Goal: Task Accomplishment & Management: Manage account settings

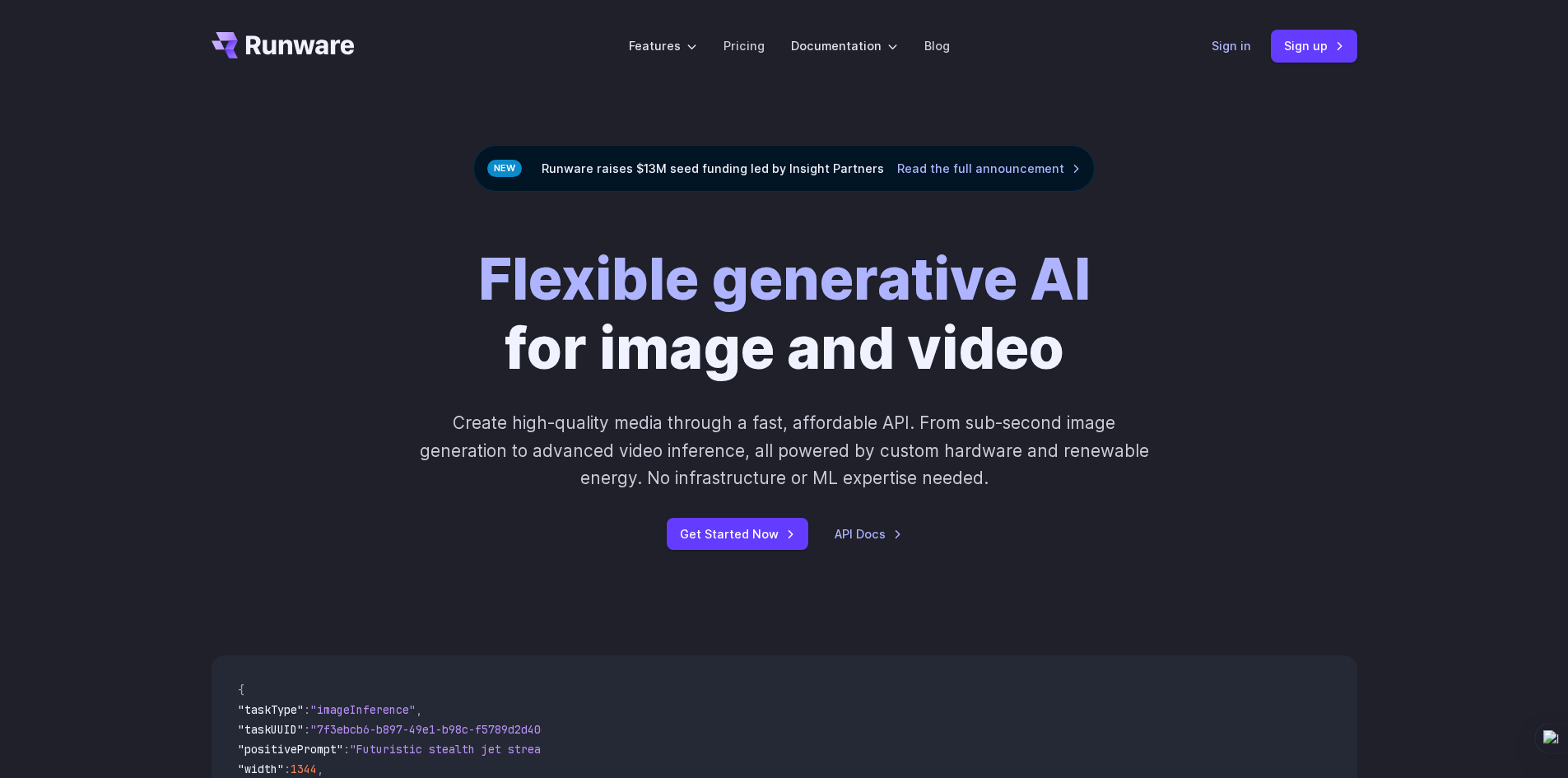
click at [1249, 40] on link "Sign in" at bounding box center [1232, 45] width 40 height 19
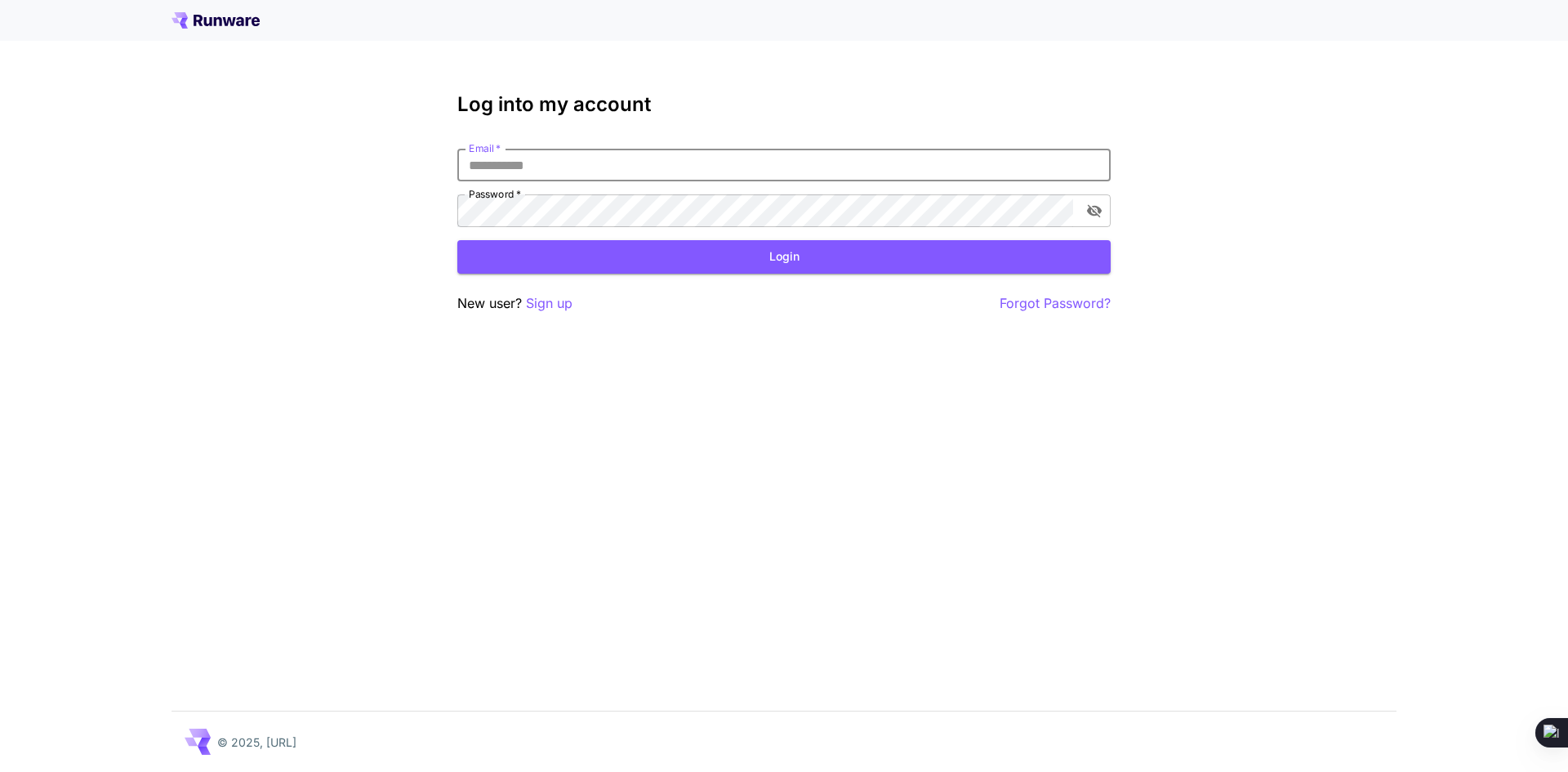
click at [676, 171] on input "Email   *" at bounding box center [784, 165] width 653 height 33
type input "**********"
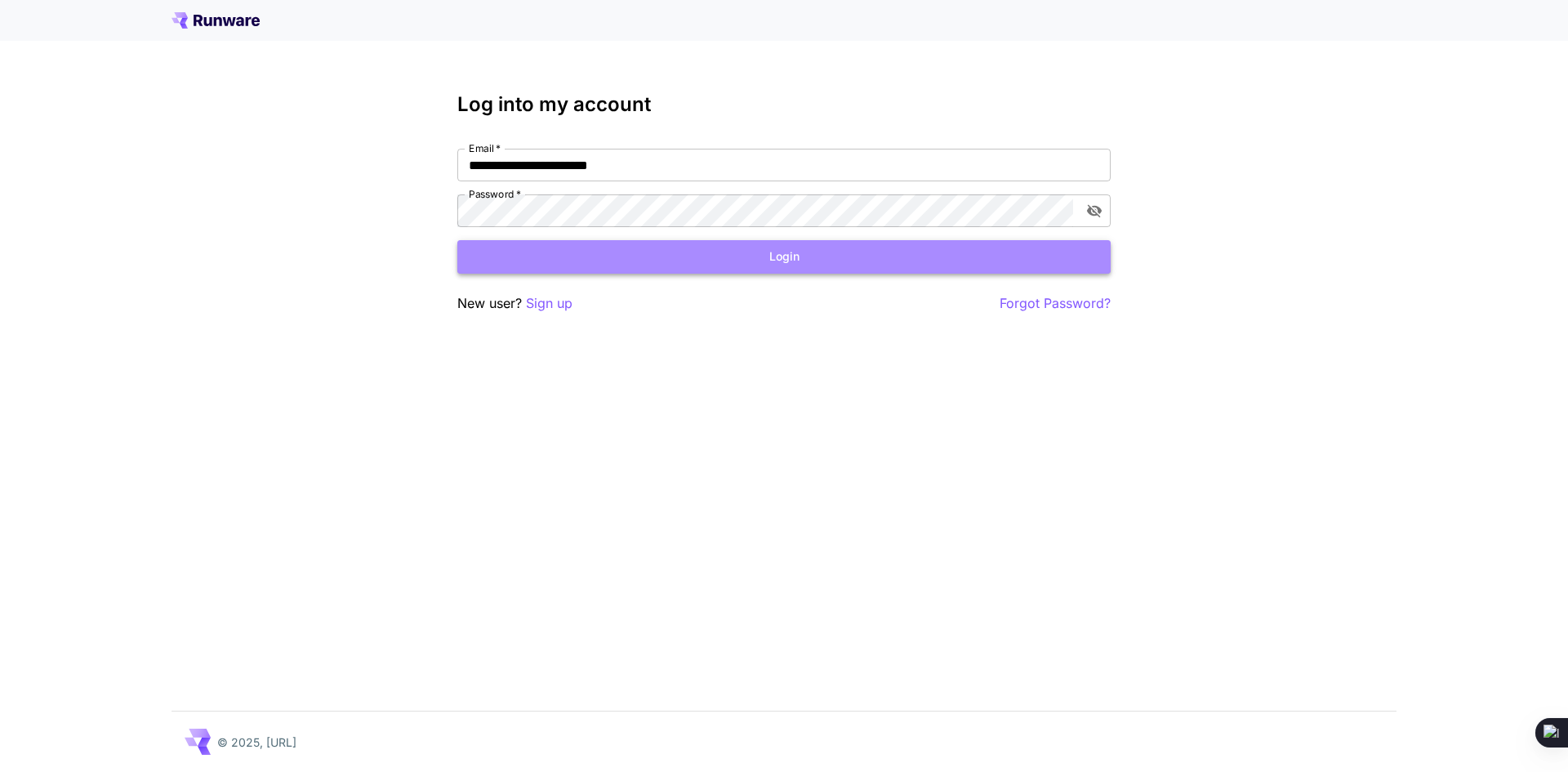
click at [758, 261] on button "Login" at bounding box center [784, 257] width 653 height 34
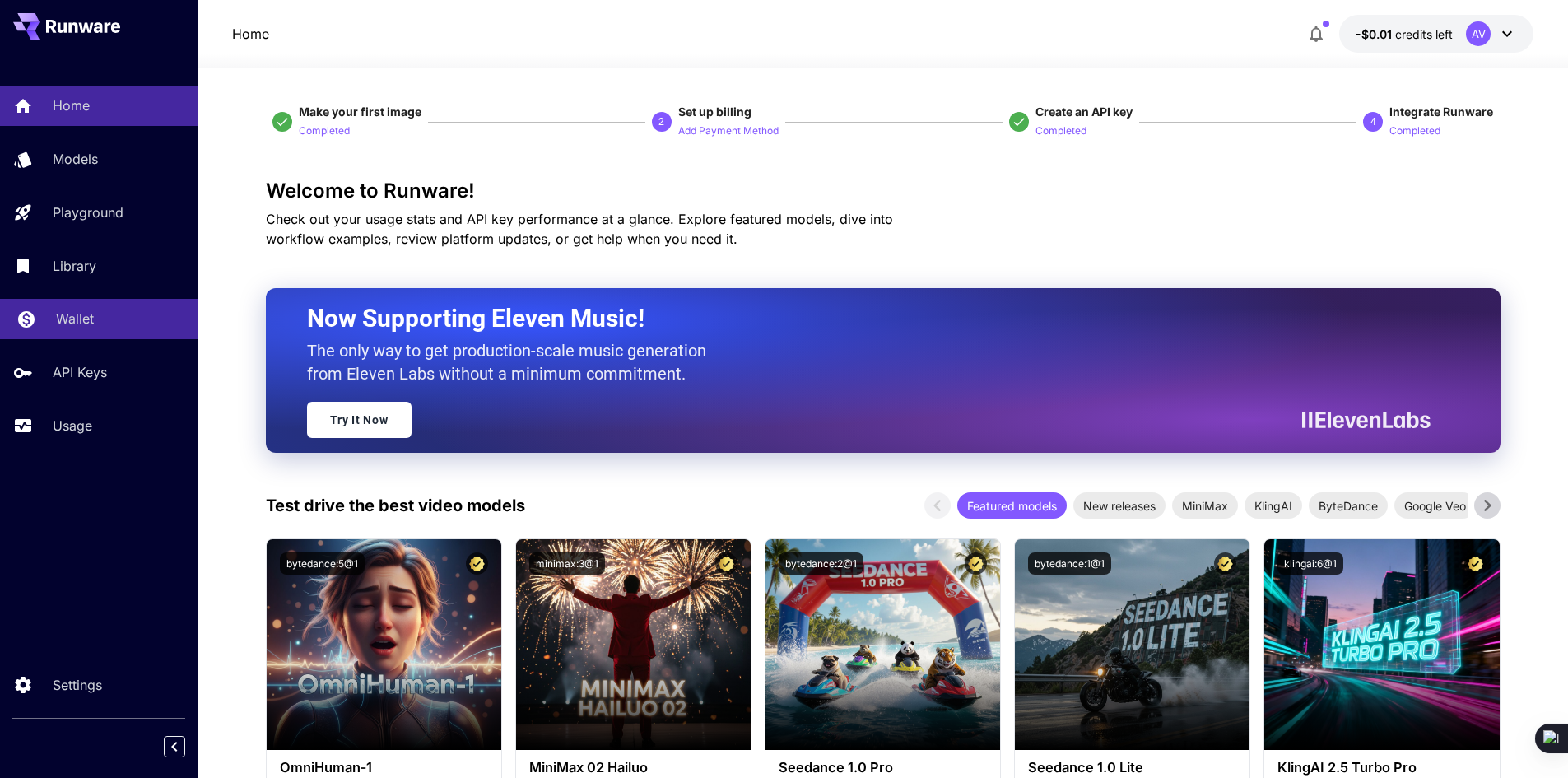
click at [96, 326] on div "Wallet" at bounding box center [120, 318] width 128 height 20
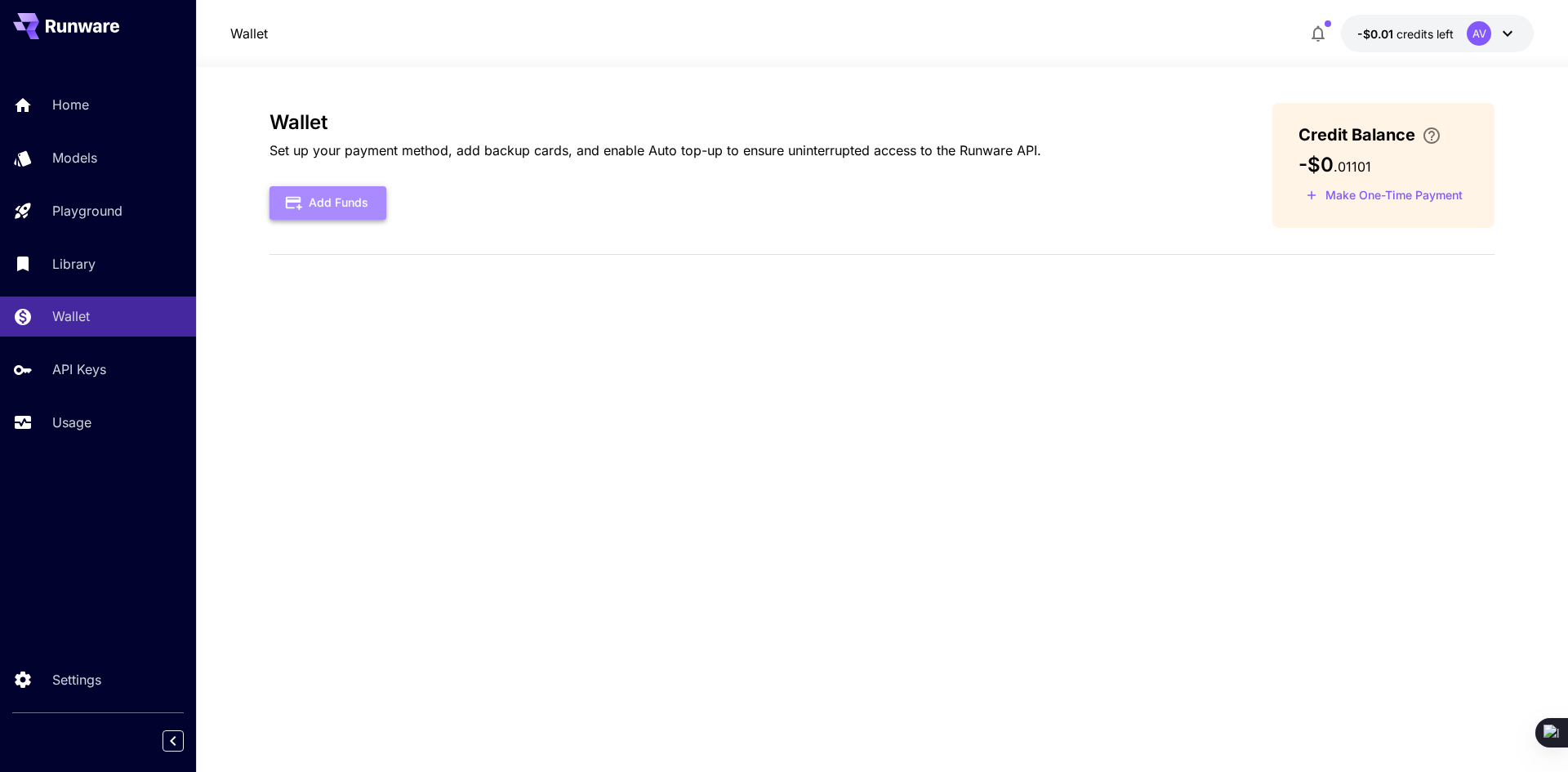
click at [347, 211] on button "Add Funds" at bounding box center [328, 203] width 117 height 34
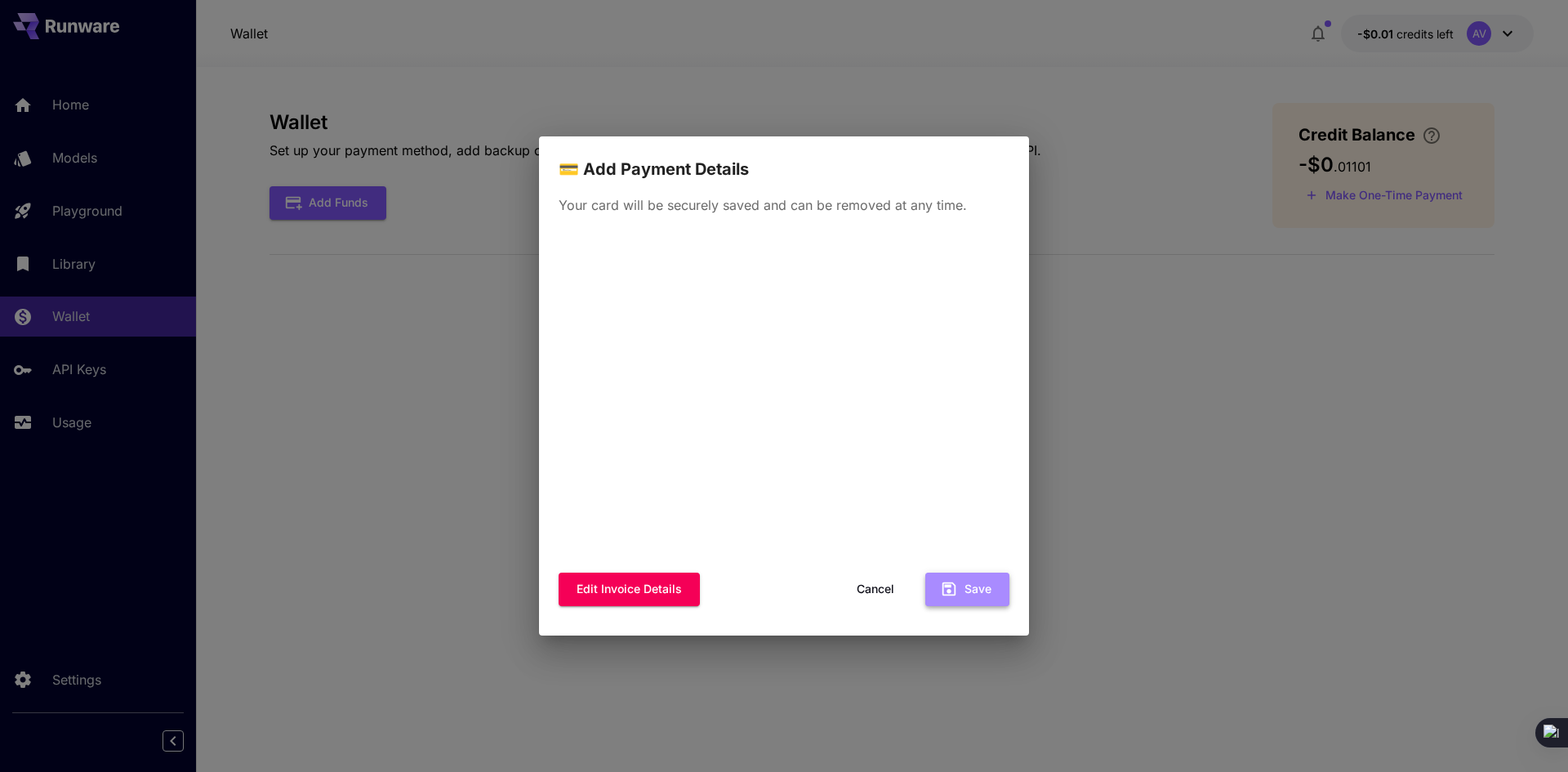
click at [984, 589] on button "Save" at bounding box center [967, 589] width 84 height 34
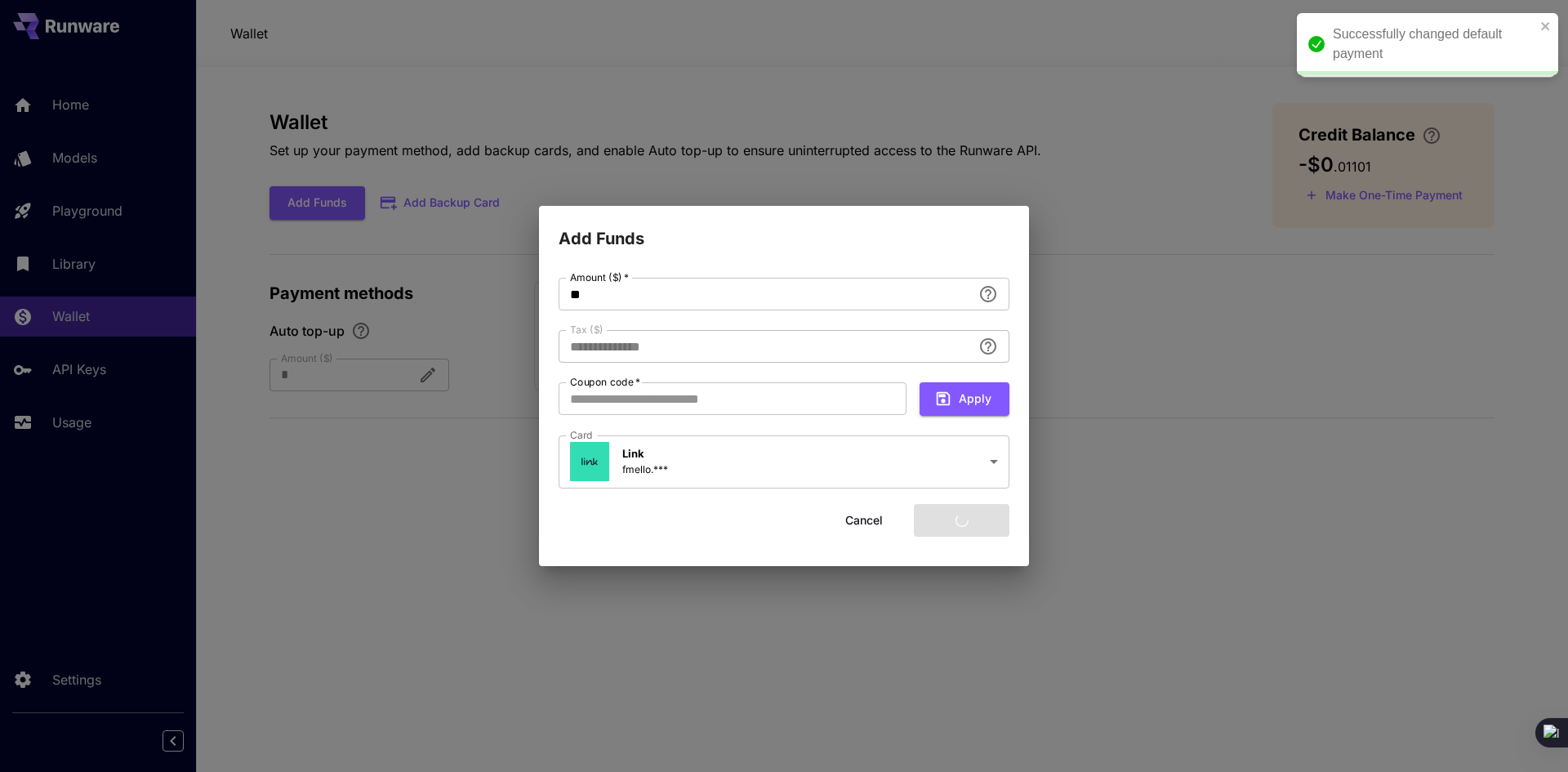
type input "****"
click at [951, 525] on button "Add funds" at bounding box center [962, 521] width 96 height 34
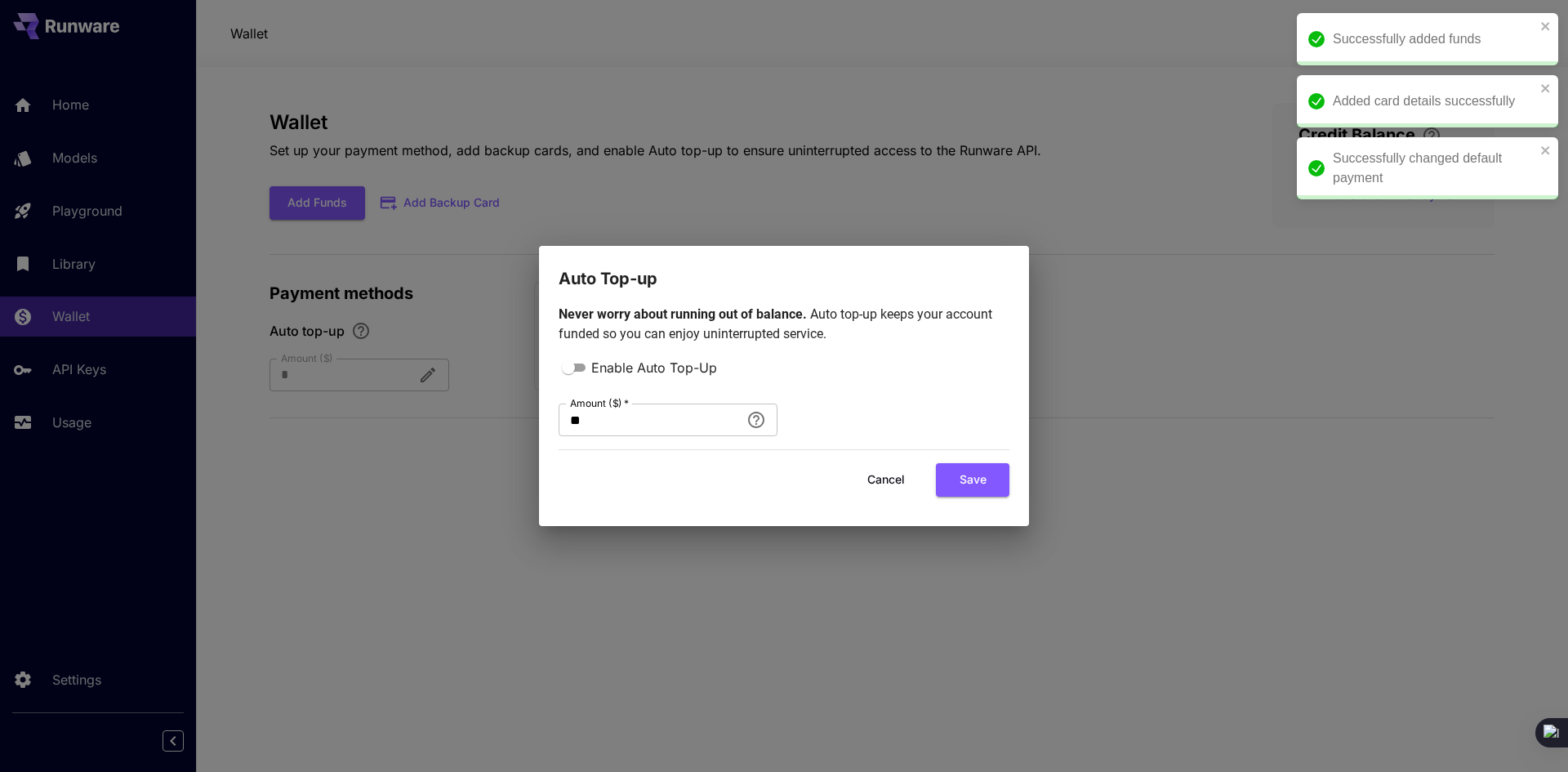
click at [1548, 30] on icon "close" at bounding box center [1546, 26] width 11 height 13
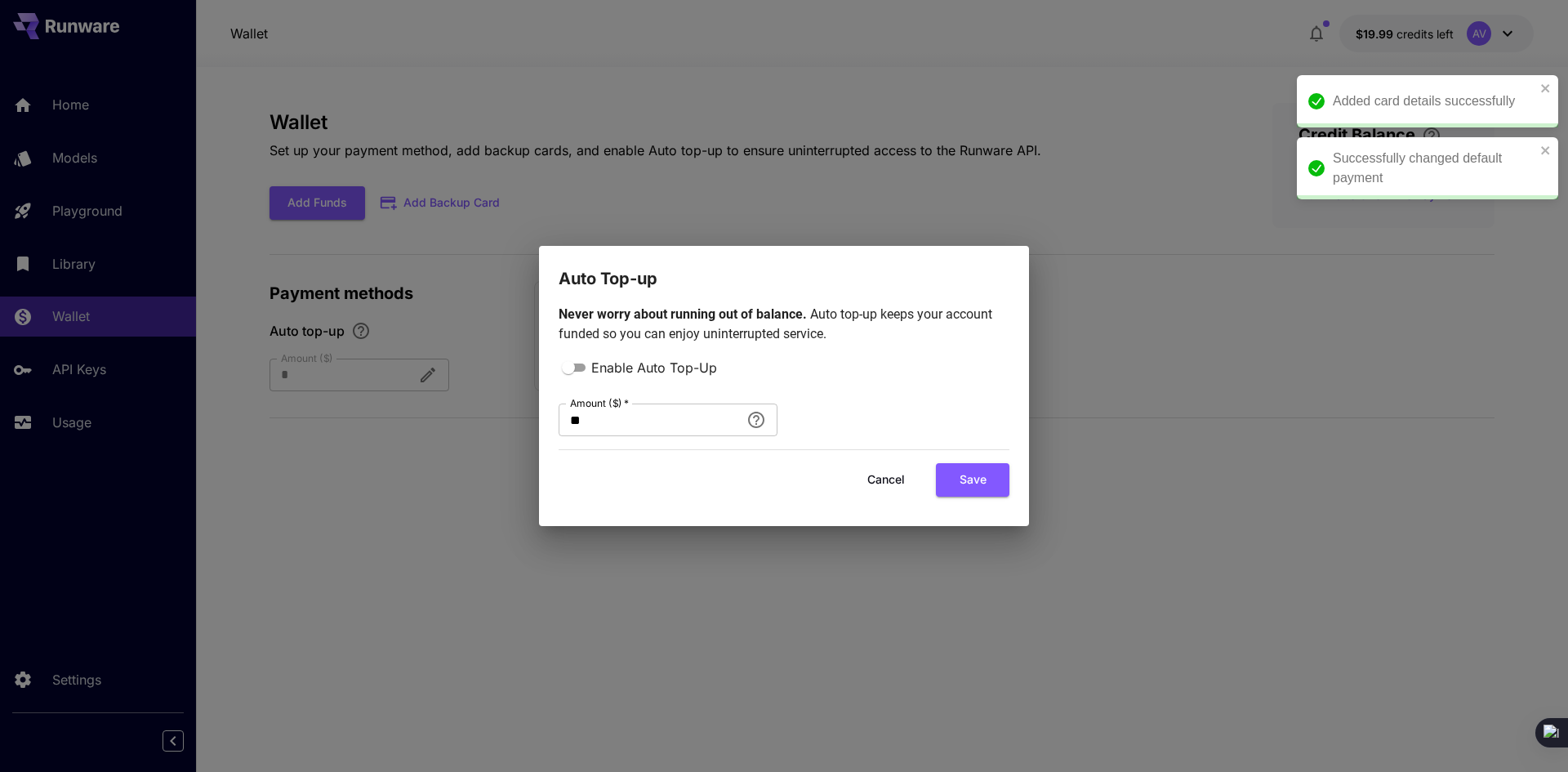
click at [1549, 137] on div "Successfully changed default payment" at bounding box center [1427, 168] width 261 height 62
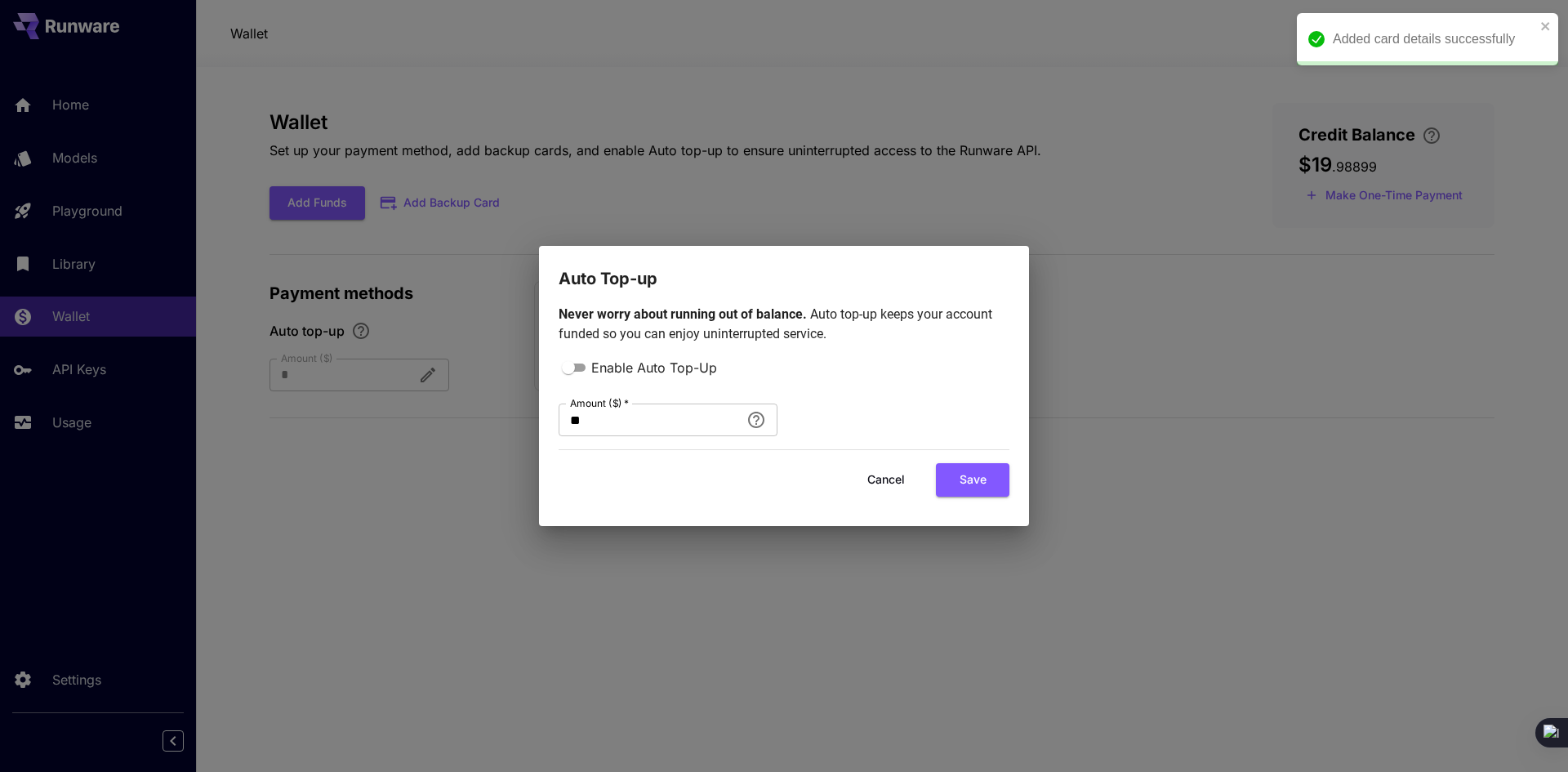
click at [1388, 355] on div "Auto Top-up Never worry about running out of balance. Auto top-up keeps your ac…" at bounding box center [784, 386] width 1568 height 772
click at [906, 475] on button "Cancel" at bounding box center [886, 480] width 73 height 34
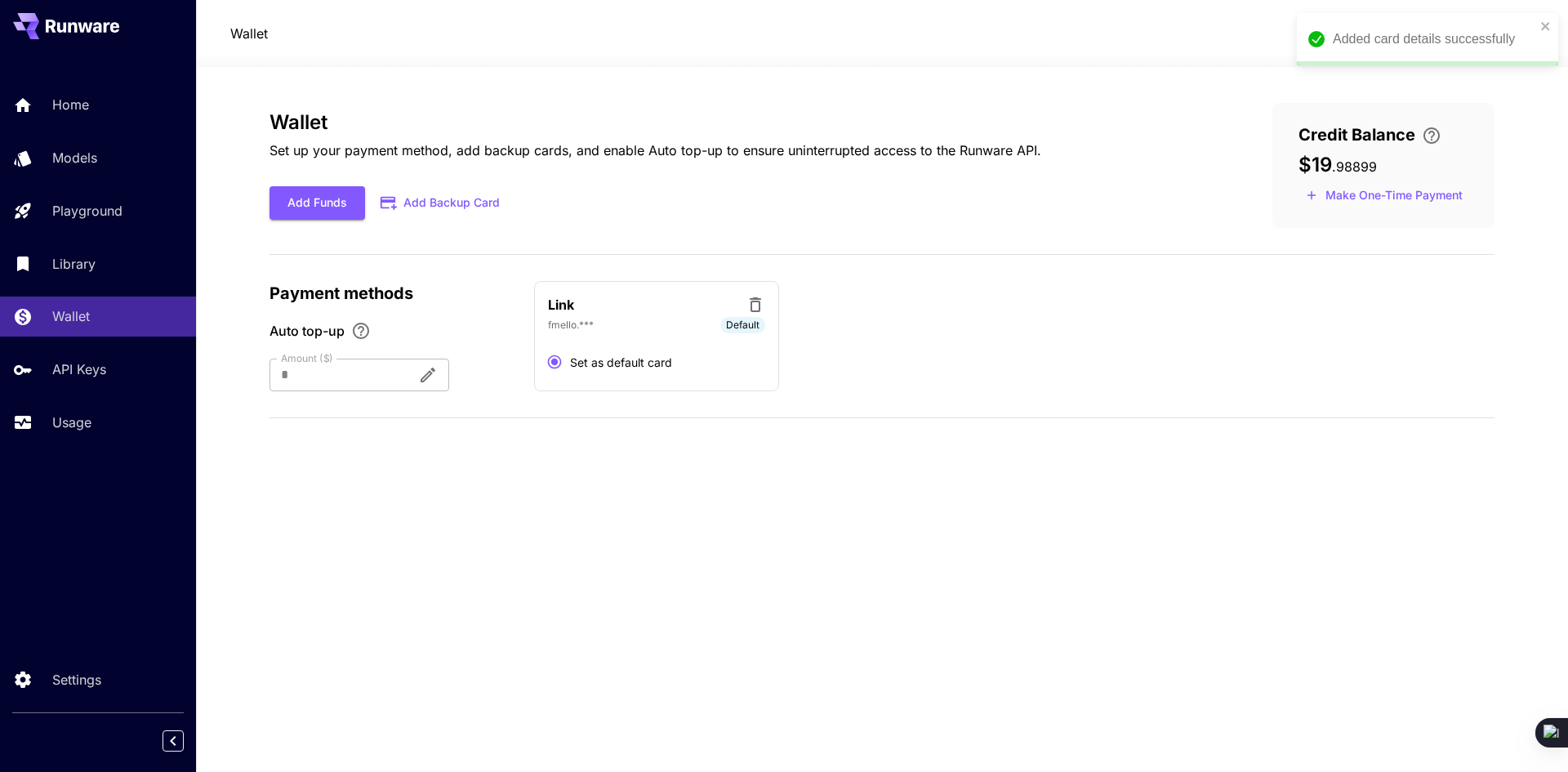
click at [1258, 403] on div "Wallet Set up your payment method, add backup cards, and enable Auto top-up to …" at bounding box center [882, 267] width 1225 height 328
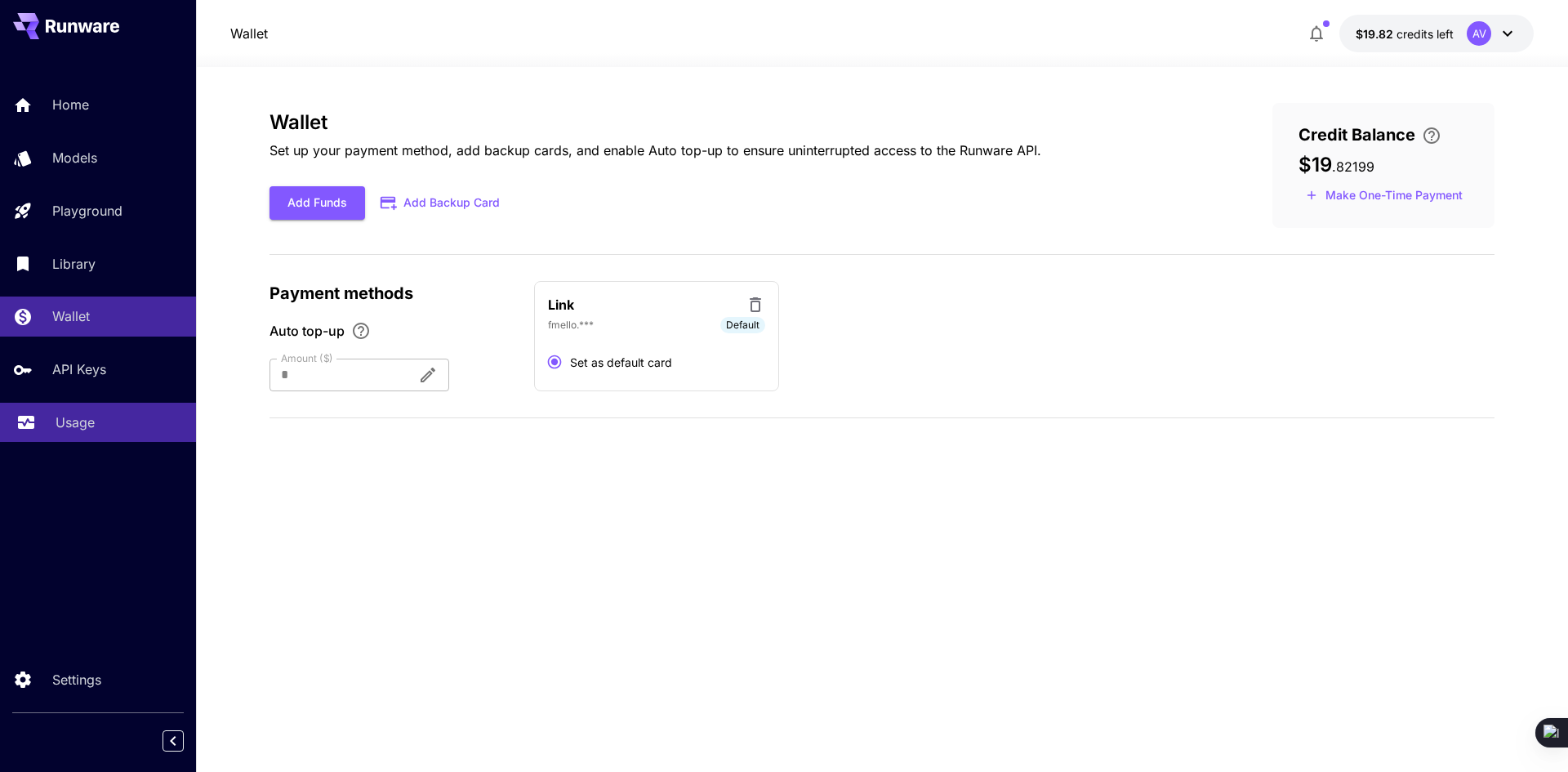
click at [81, 416] on p "Usage" at bounding box center [75, 422] width 39 height 20
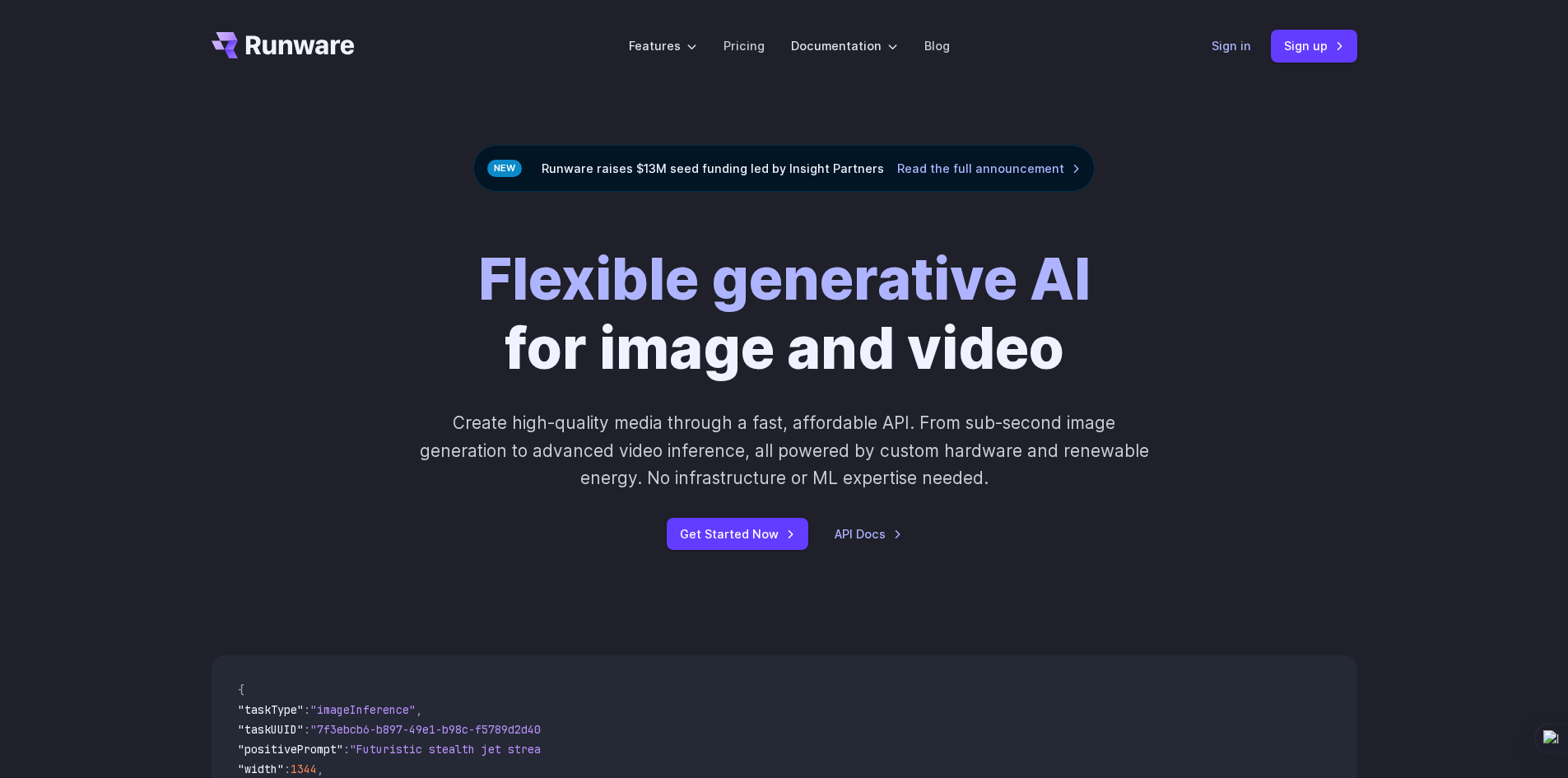
click at [1230, 42] on link "Sign in" at bounding box center [1232, 45] width 40 height 19
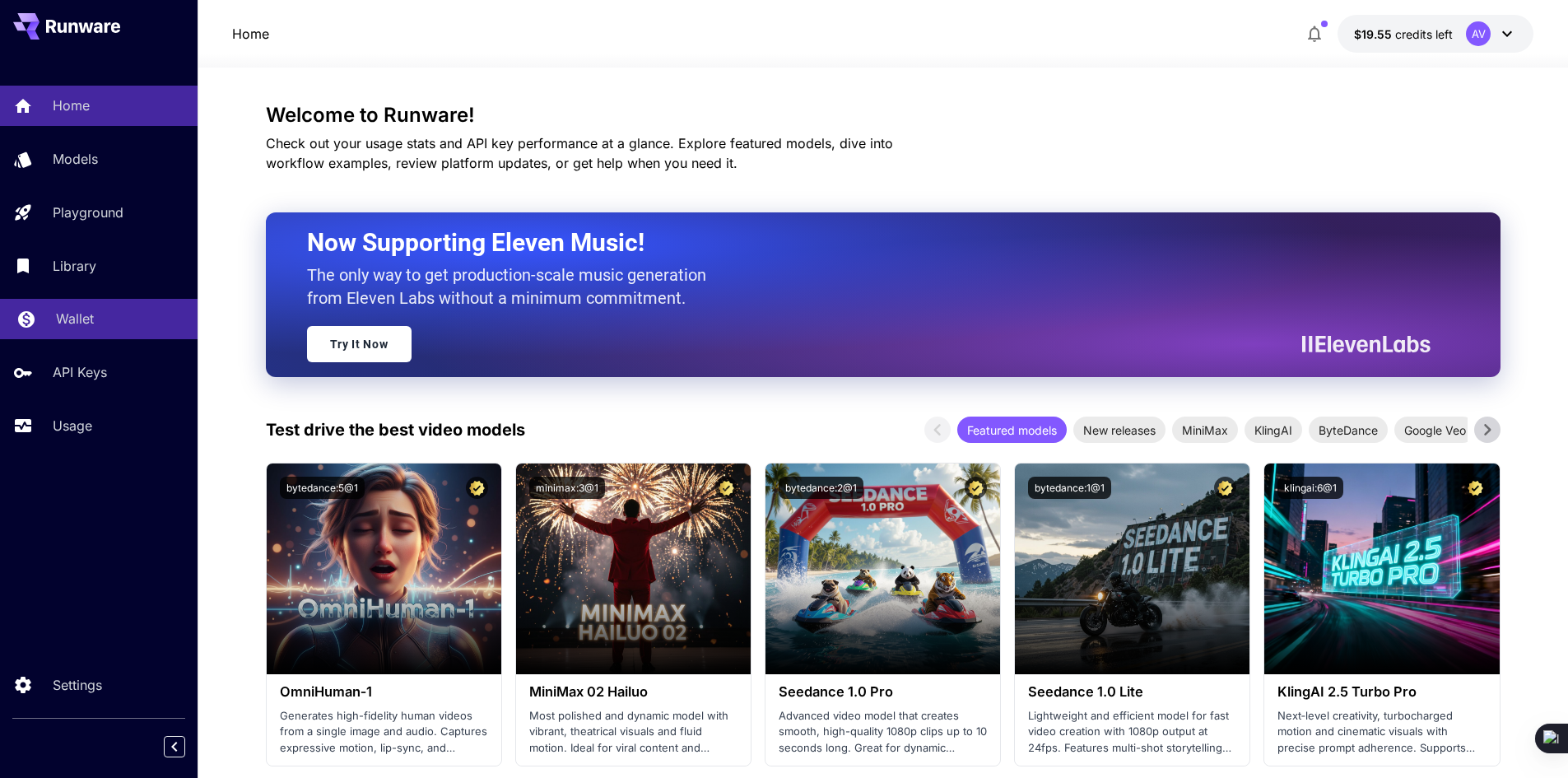
click at [87, 315] on p "Wallet" at bounding box center [75, 318] width 38 height 20
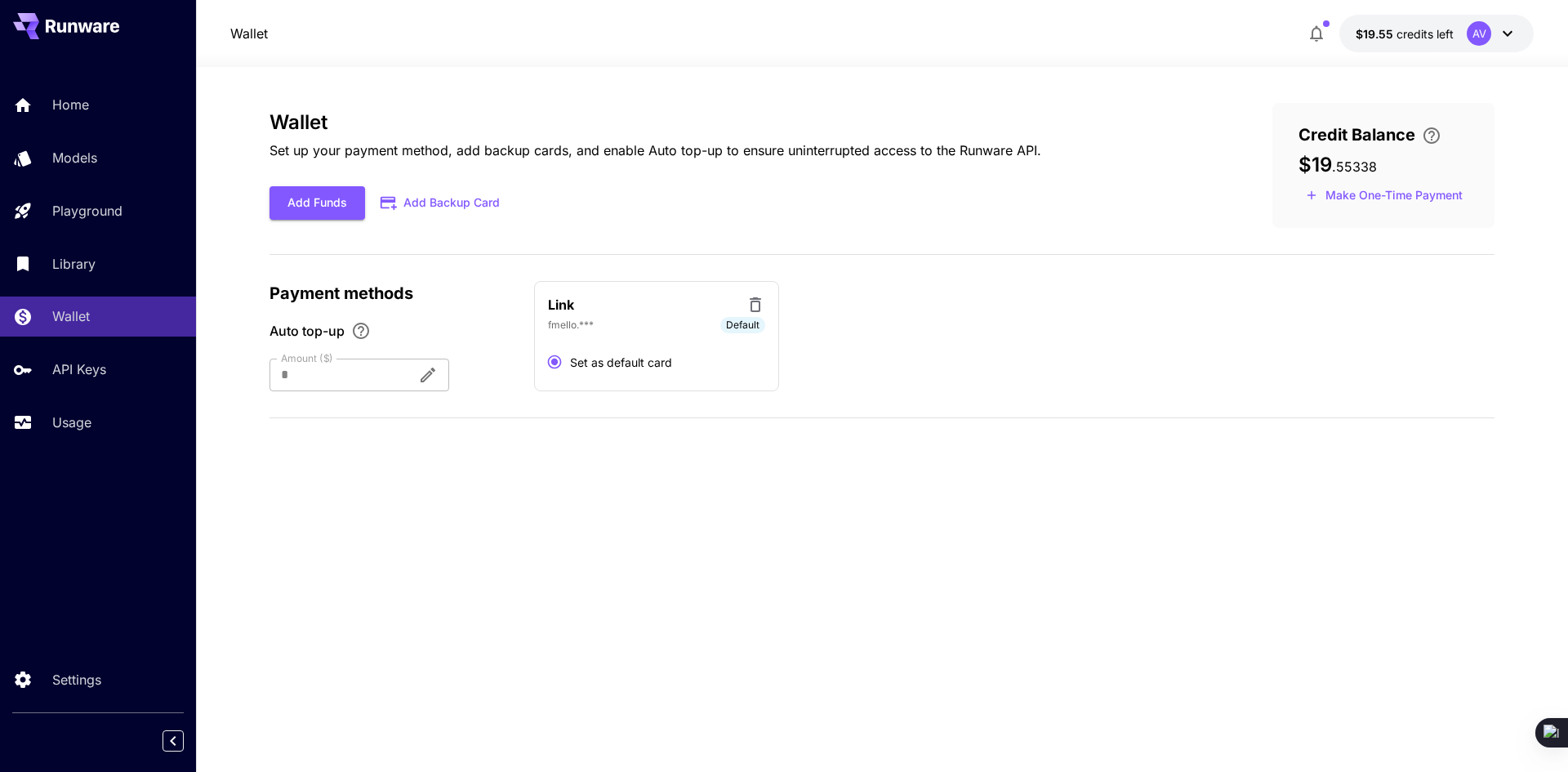
click at [760, 311] on icon at bounding box center [755, 304] width 20 height 20
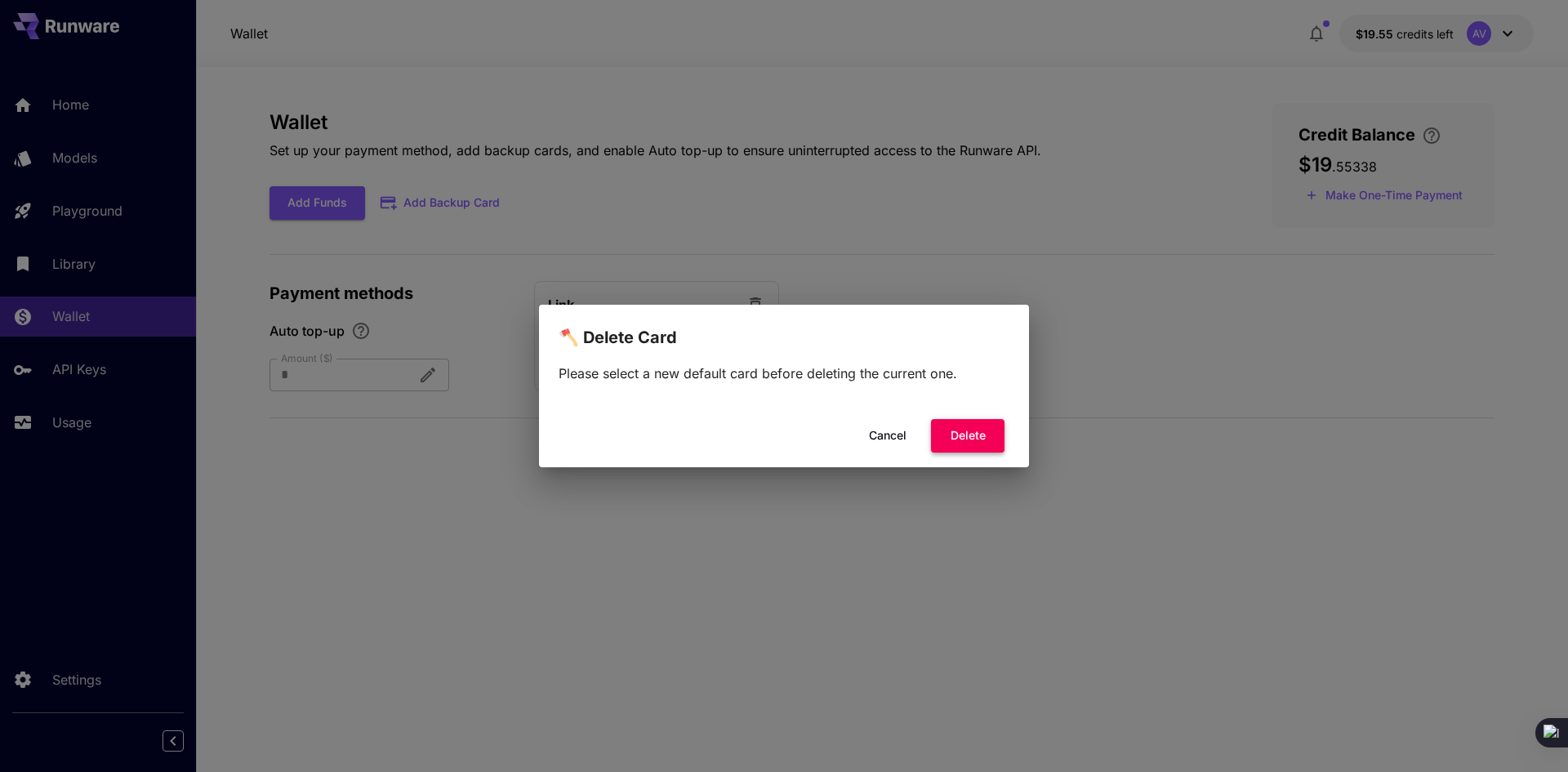
click at [955, 427] on button "Delete" at bounding box center [968, 436] width 73 height 34
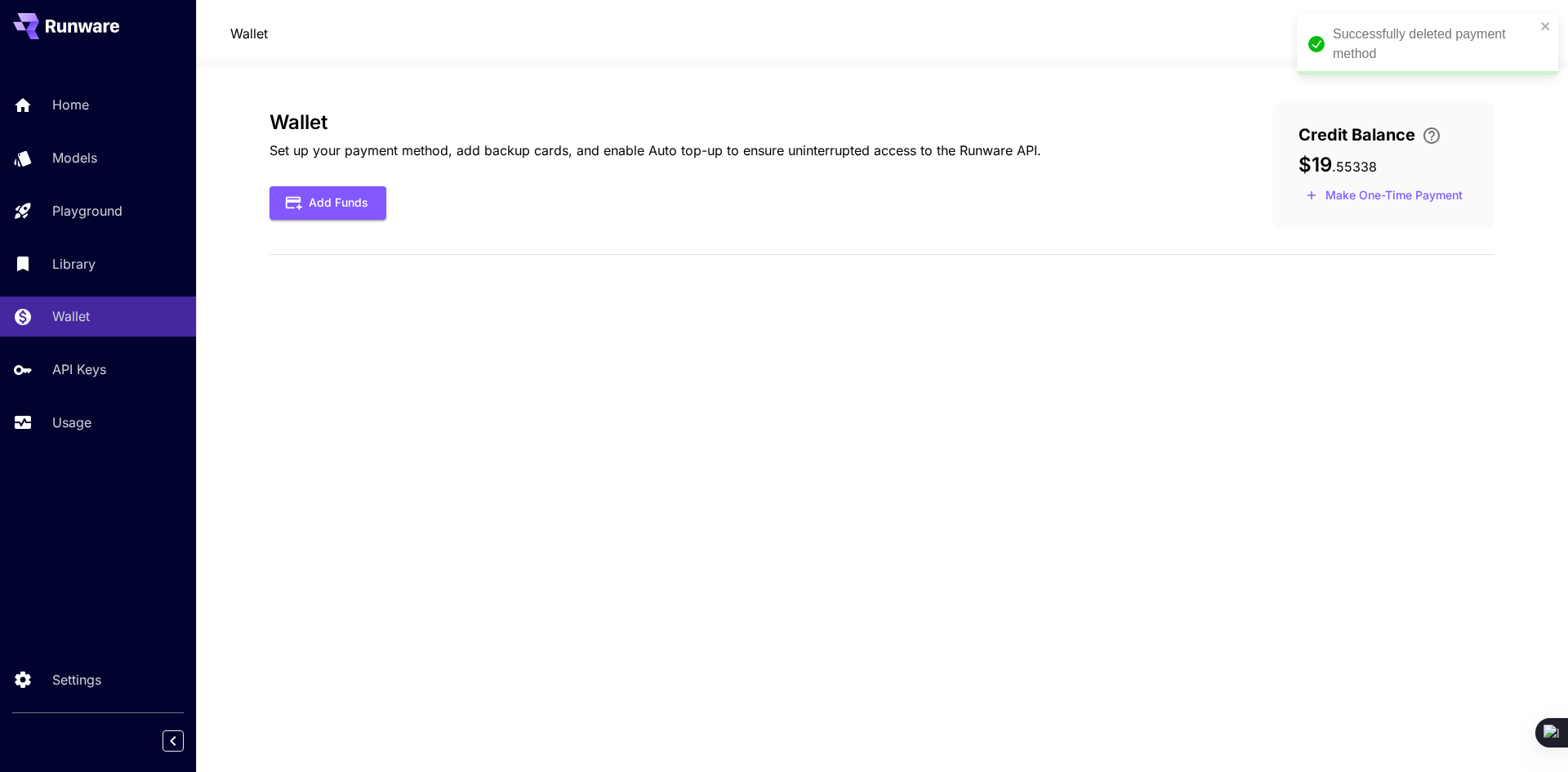
click at [754, 459] on div "Wallet Set up your payment method, add backup cards, and enable Auto top-up to …" at bounding box center [882, 419] width 1225 height 632
